Goal: Browse casually: Explore the website without a specific task or goal

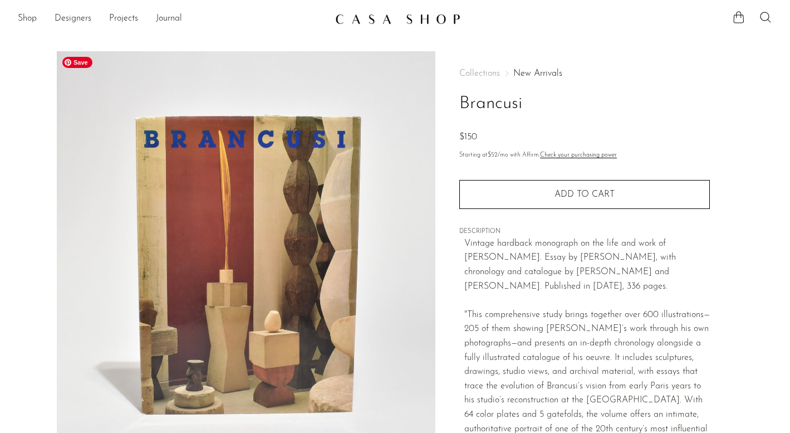
scroll to position [292, 0]
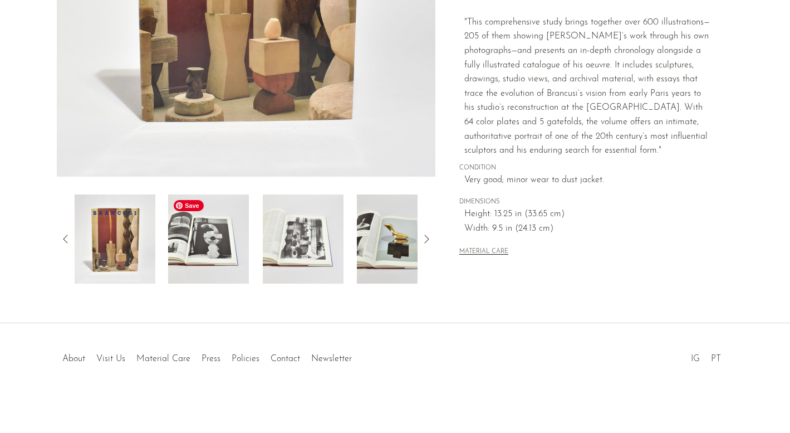
click at [203, 278] on img at bounding box center [208, 238] width 81 height 89
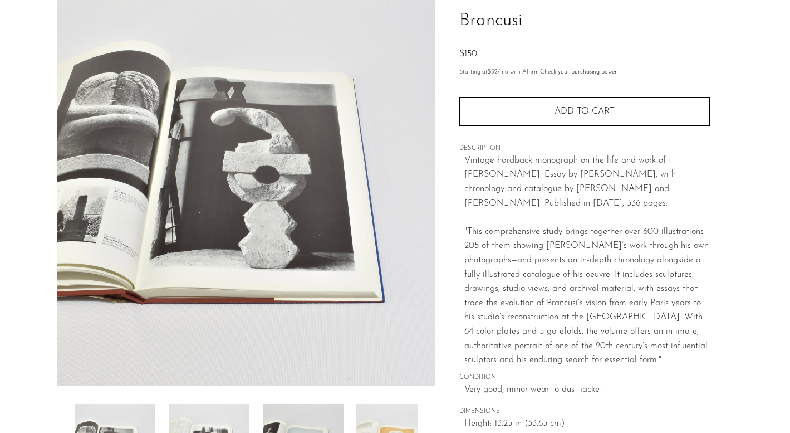
scroll to position [148, 0]
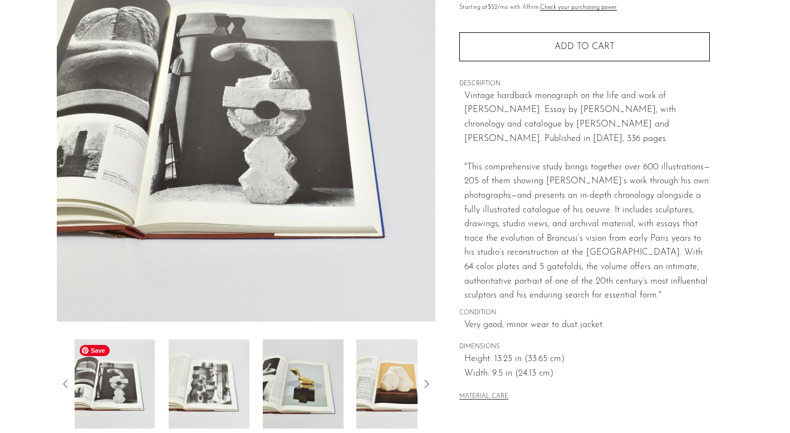
click at [106, 366] on img at bounding box center [114, 383] width 81 height 89
click at [123, 371] on img at bounding box center [114, 383] width 81 height 89
click at [256, 371] on div at bounding box center [247, 383] width 344 height 89
click at [339, 372] on img at bounding box center [303, 383] width 81 height 89
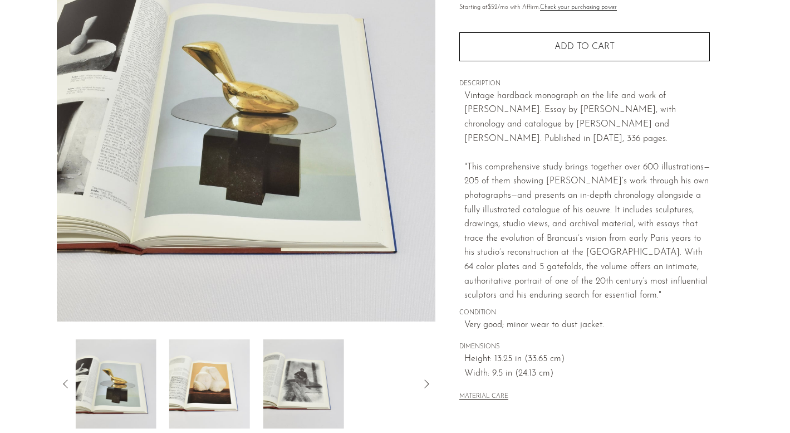
click at [424, 381] on icon at bounding box center [426, 383] width 13 height 13
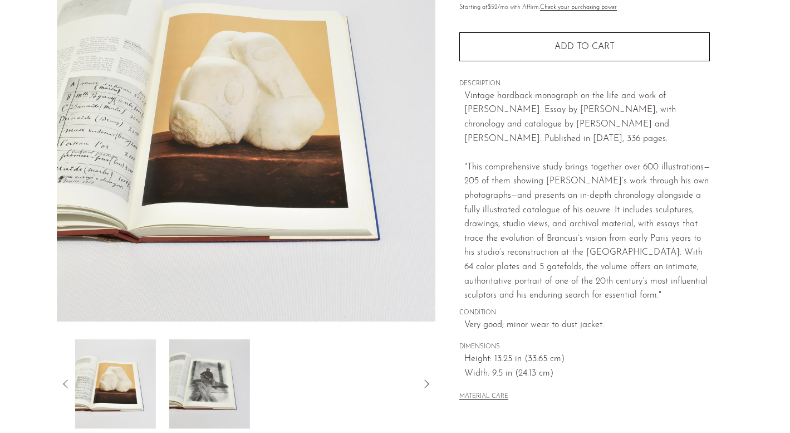
click at [276, 382] on div at bounding box center [247, 383] width 344 height 89
click at [81, 393] on img at bounding box center [114, 383] width 81 height 89
click at [61, 385] on icon at bounding box center [65, 383] width 13 height 13
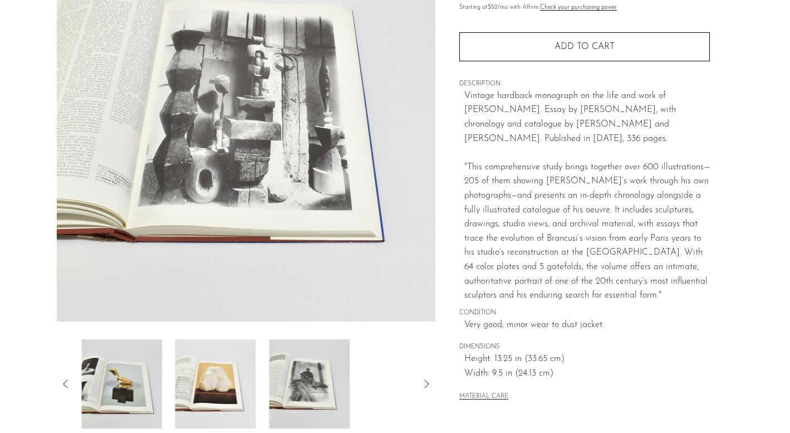
click at [61, 385] on icon at bounding box center [65, 383] width 13 height 13
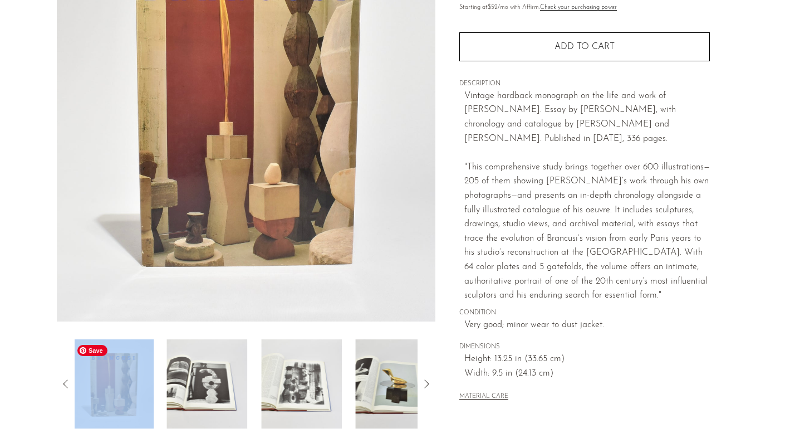
click at [141, 380] on img at bounding box center [113, 383] width 81 height 89
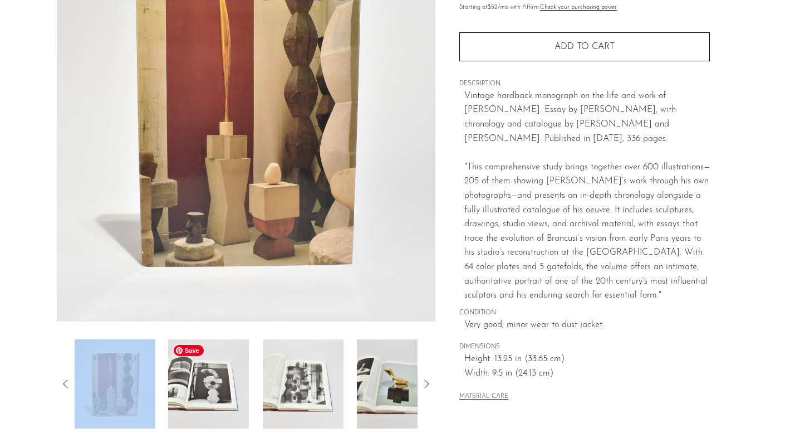
scroll to position [0, 0]
